Goal: Task Accomplishment & Management: Complete application form

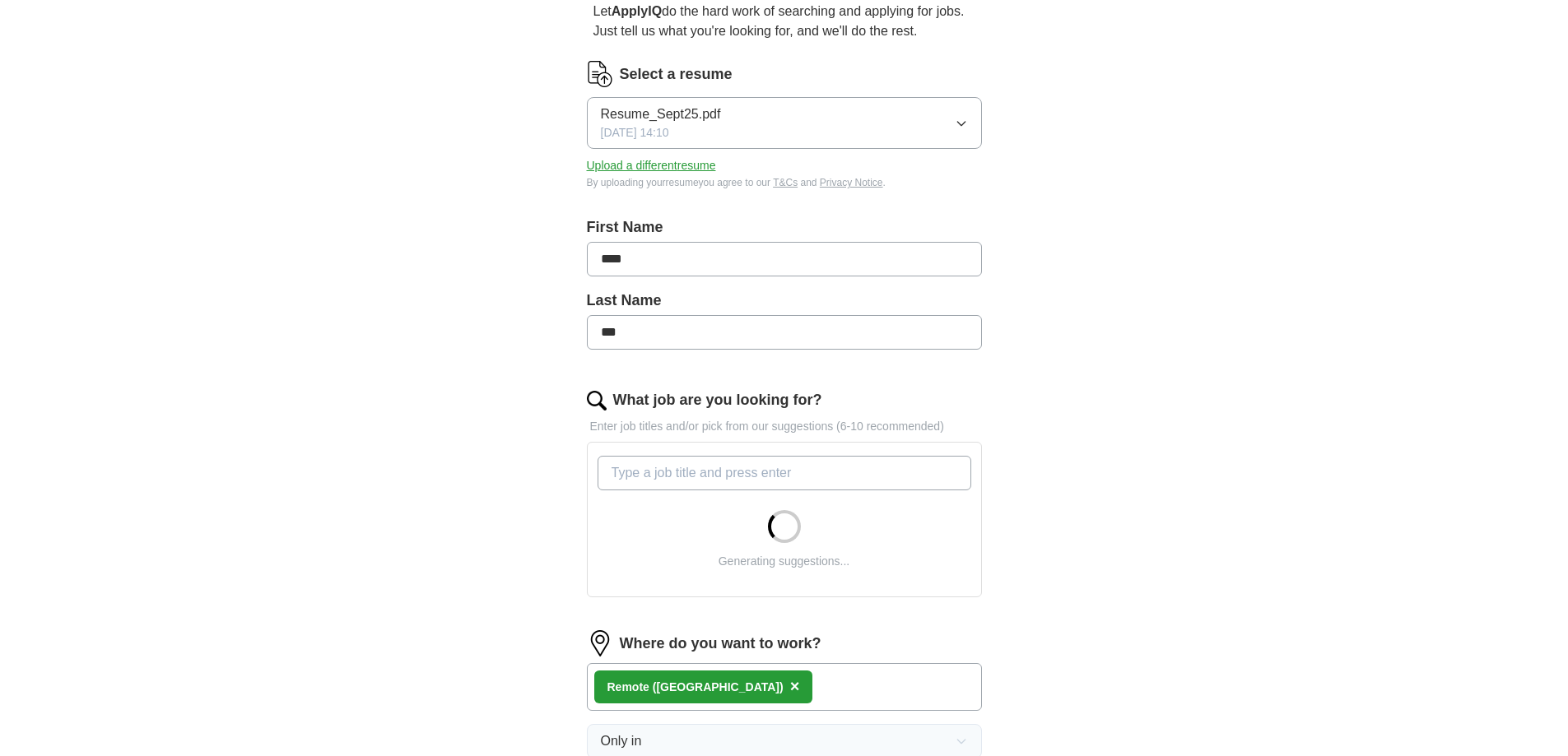
scroll to position [329, 0]
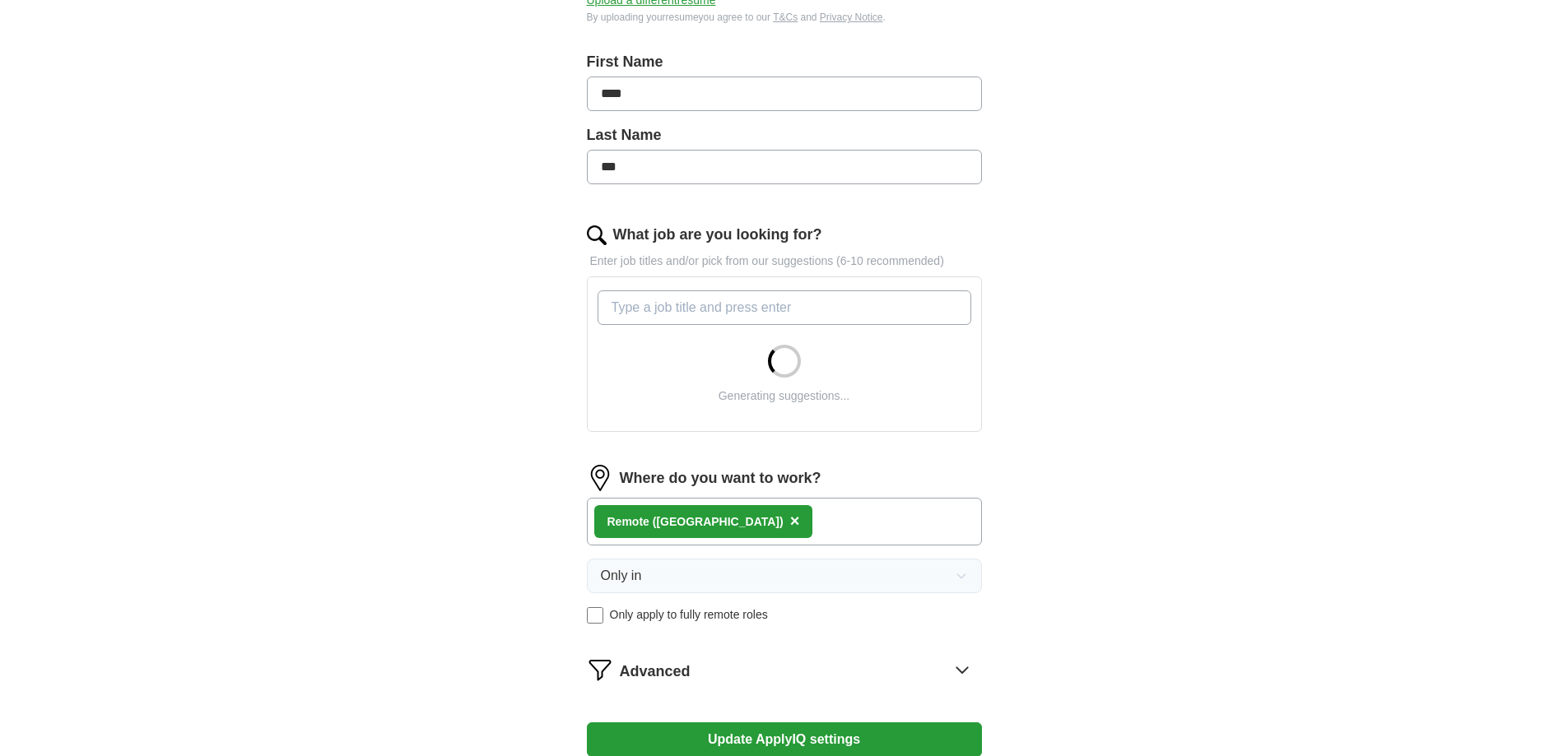
click at [735, 308] on input "What job are you looking for?" at bounding box center [784, 307] width 374 height 34
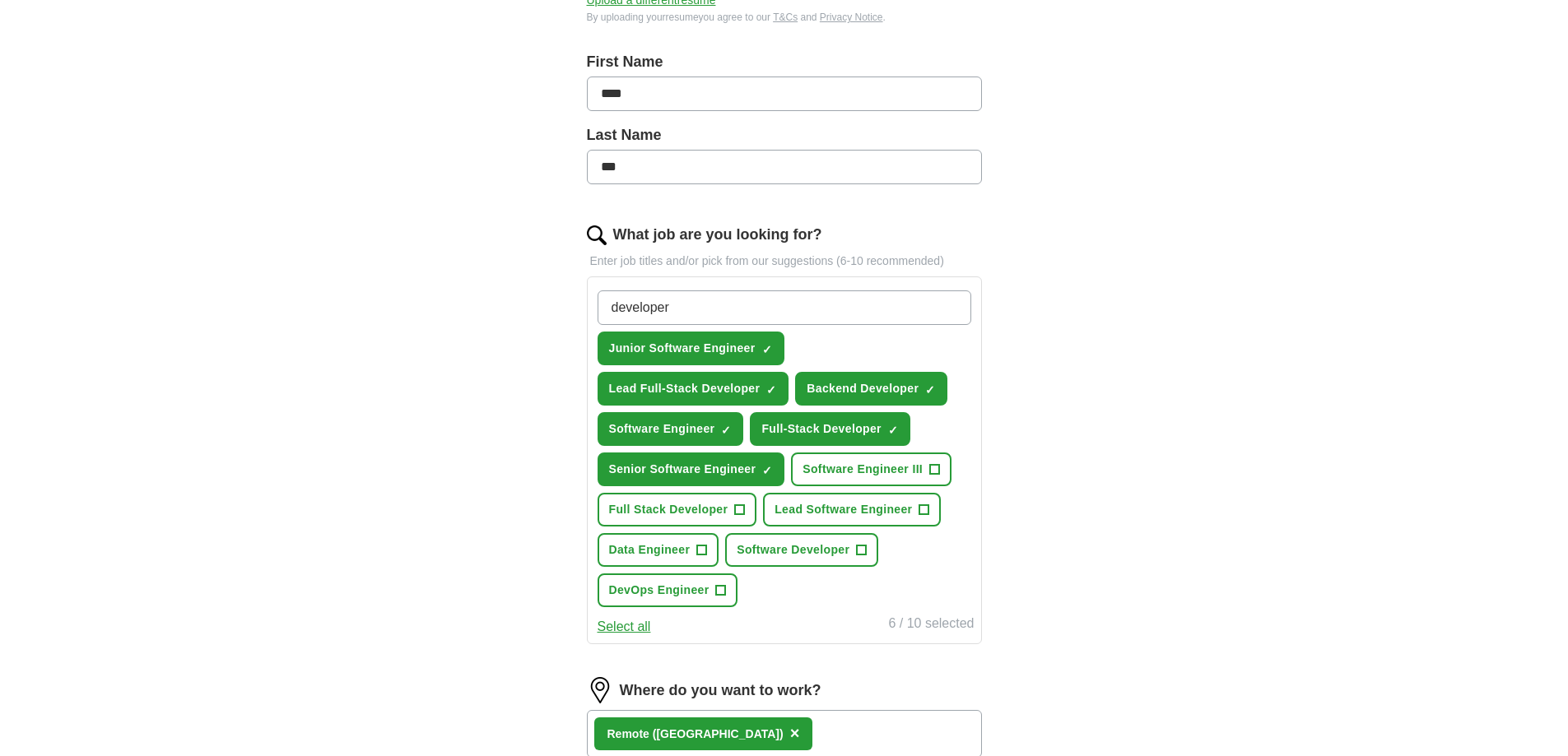
type input "developer"
click at [662, 512] on span "Full Stack Developer" at bounding box center [669, 509] width 119 height 18
click at [910, 474] on span "Software Engineer III" at bounding box center [862, 469] width 120 height 18
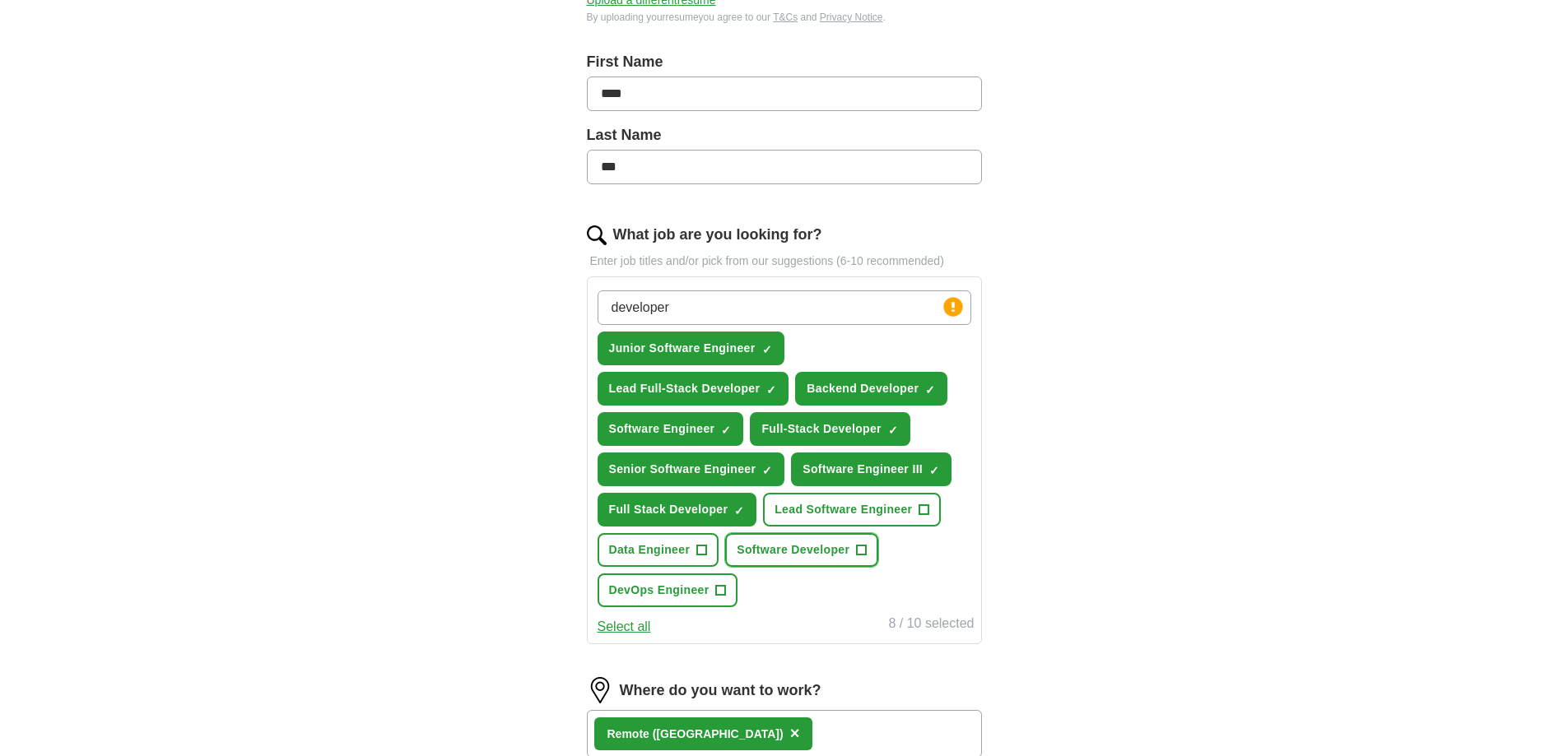
click at [837, 551] on span "Software Developer" at bounding box center [793, 550] width 112 height 18
click at [729, 300] on input "developer" at bounding box center [784, 307] width 374 height 34
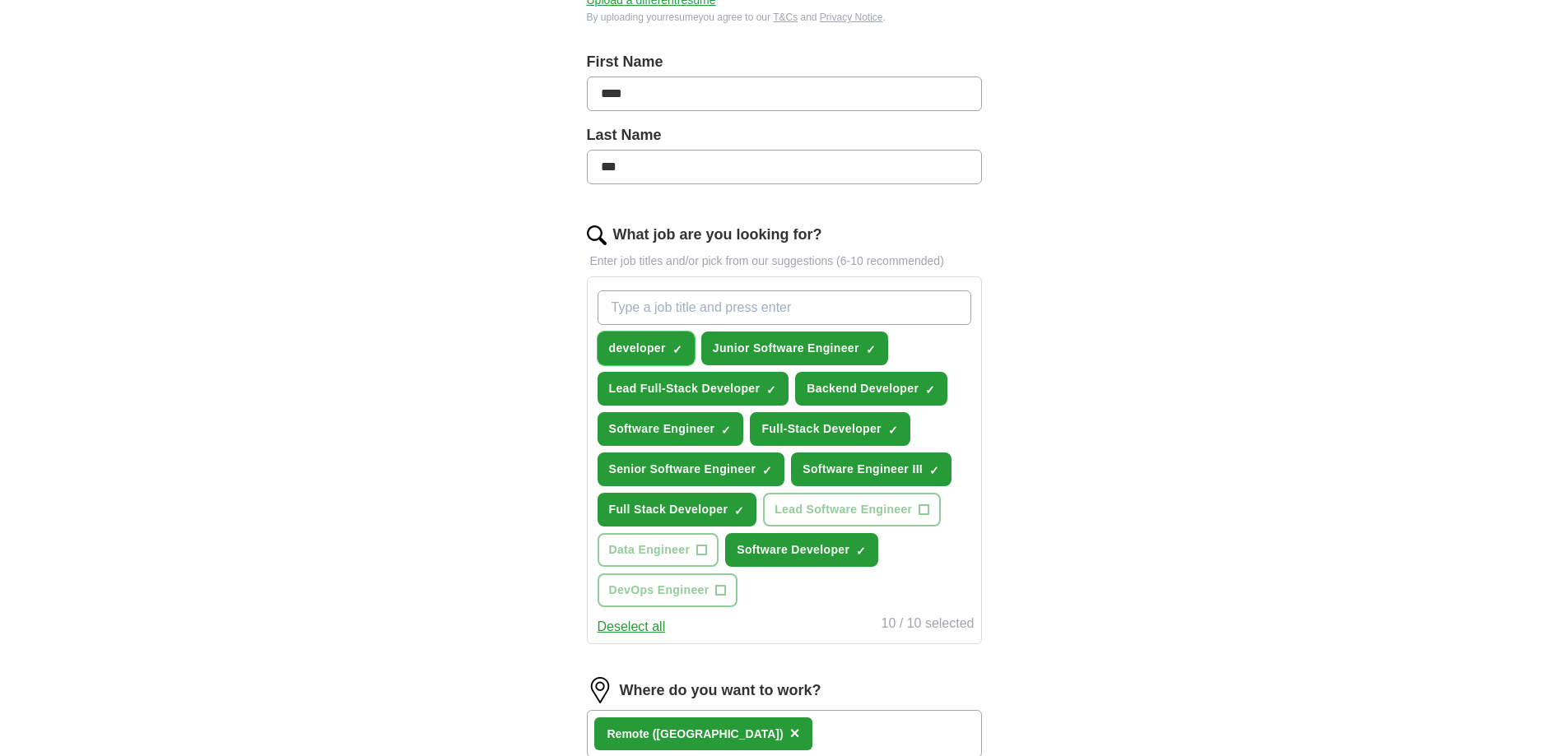
click at [670, 350] on button "developer ✓ ×" at bounding box center [646, 348] width 97 height 34
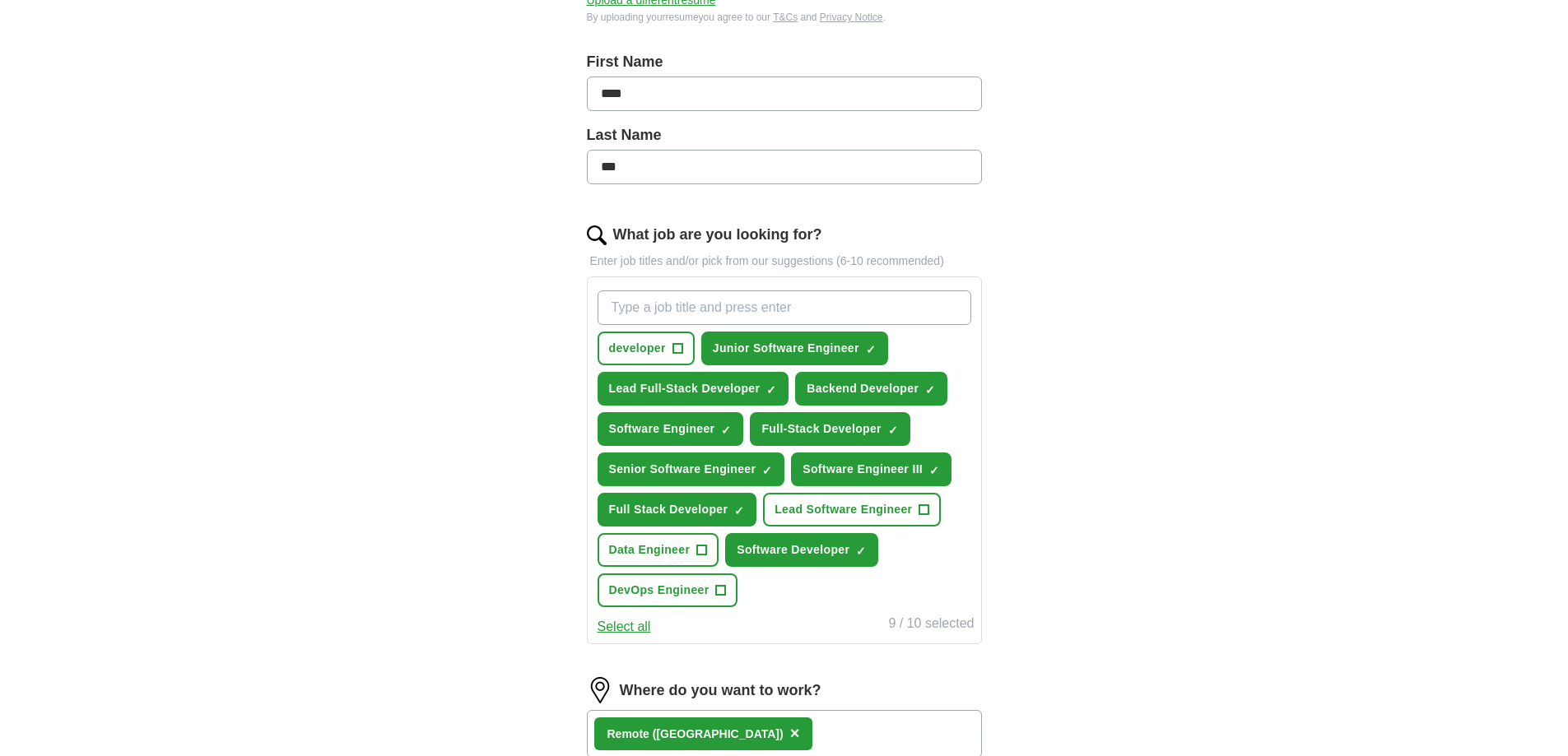
click at [669, 294] on input "What job are you looking for?" at bounding box center [784, 307] width 374 height 34
type input "D"
type input "full stack engineer"
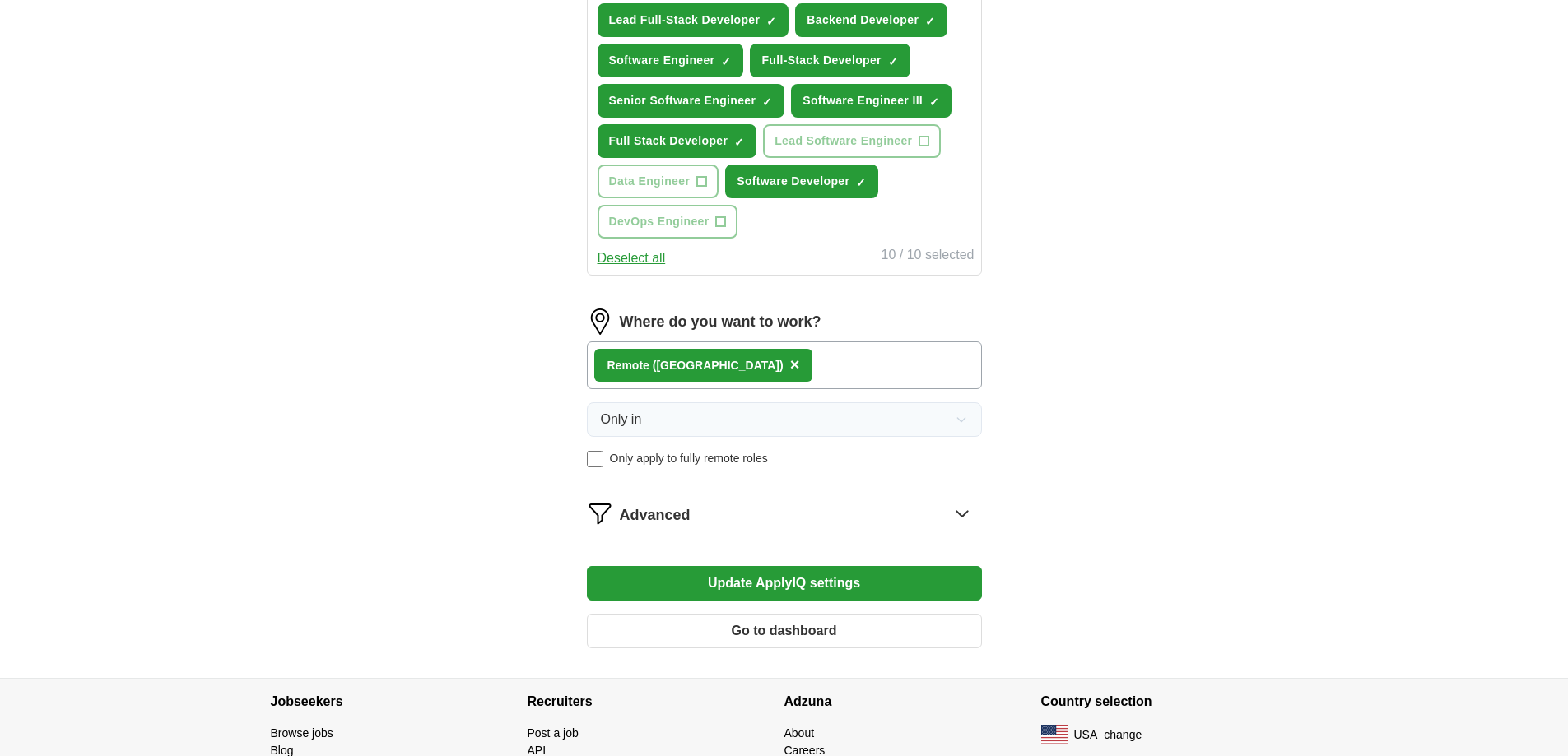
scroll to position [741, 0]
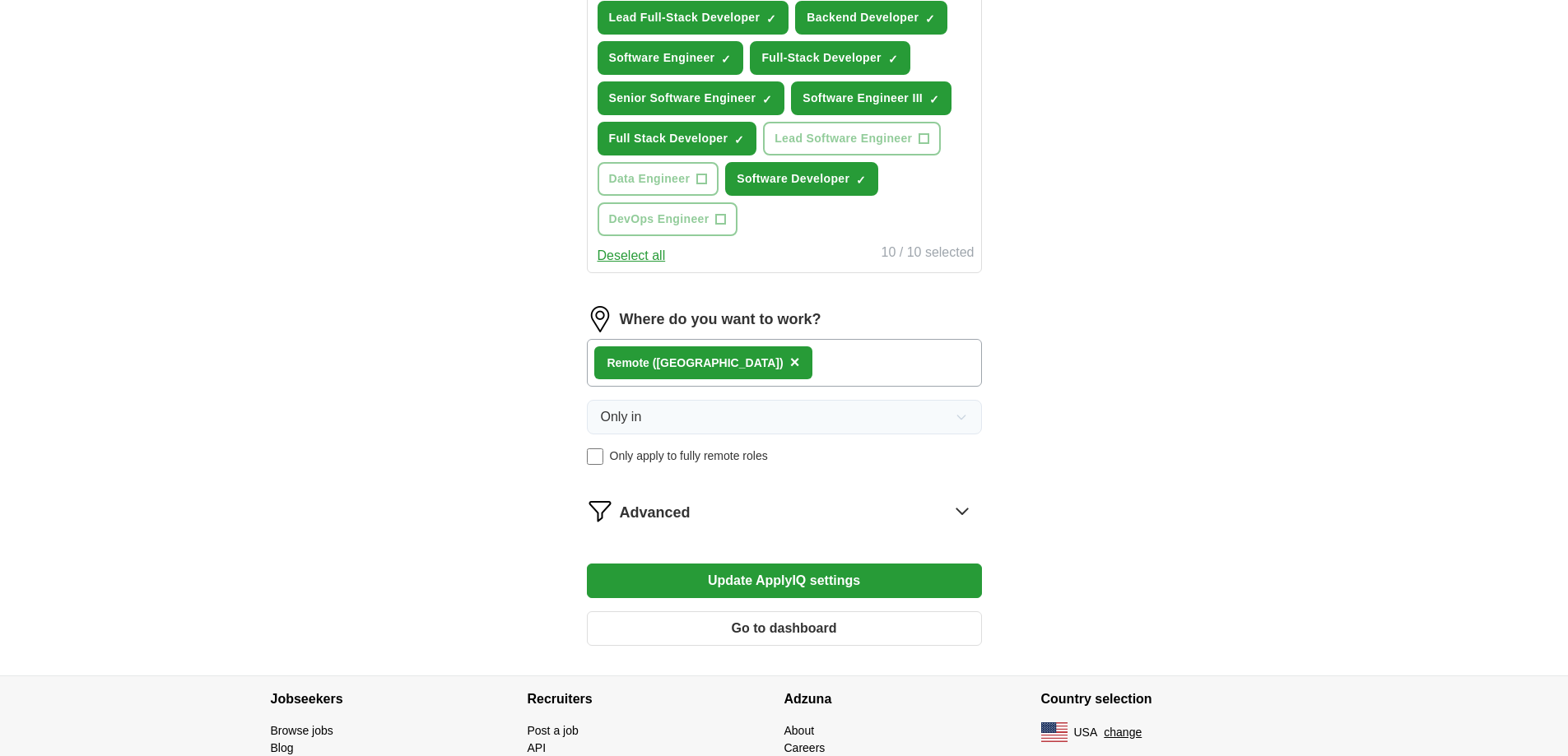
click at [860, 577] on button "Update ApplyIQ settings" at bounding box center [784, 581] width 395 height 34
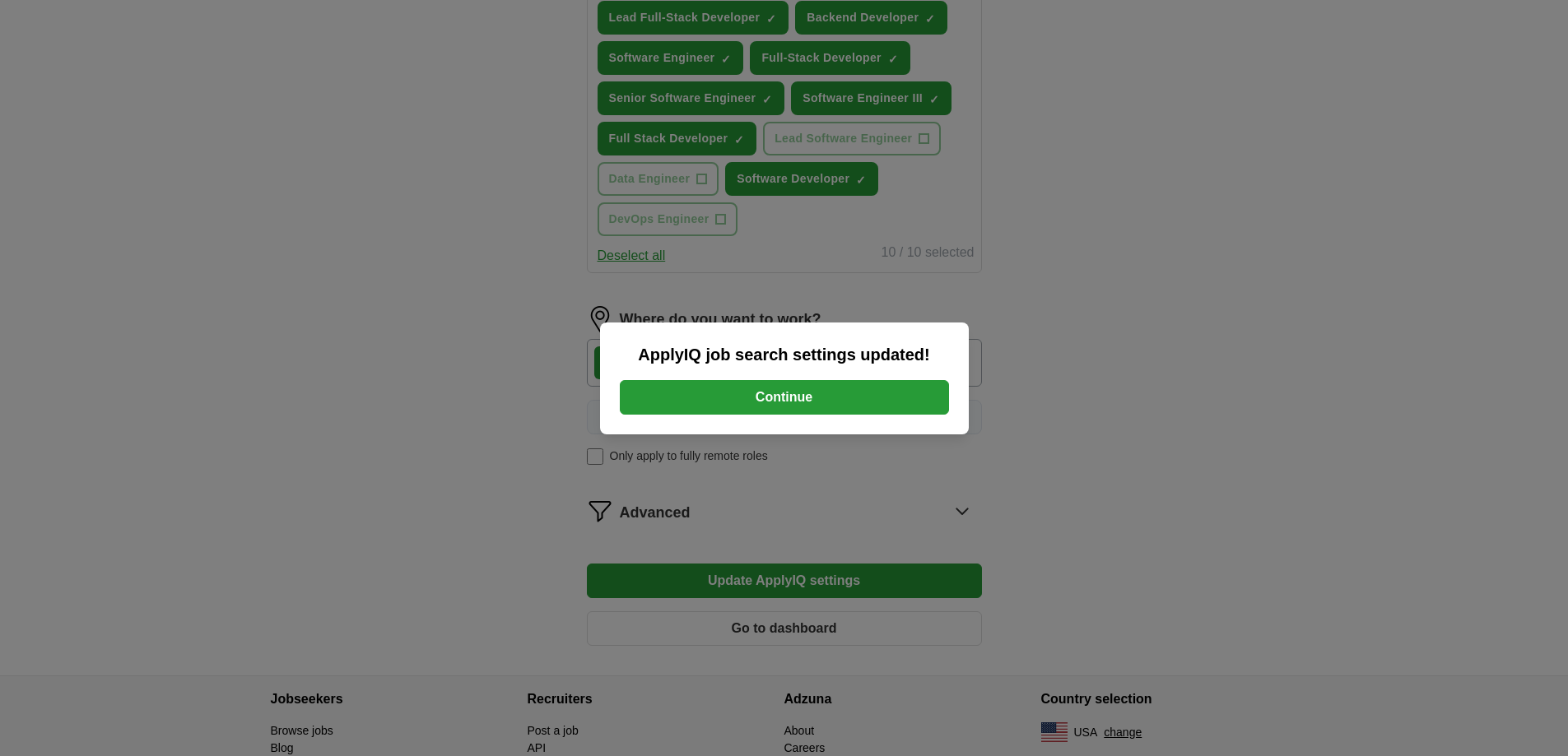
click at [849, 393] on button "Continue" at bounding box center [784, 397] width 329 height 34
